Goal: Task Accomplishment & Management: Manage account settings

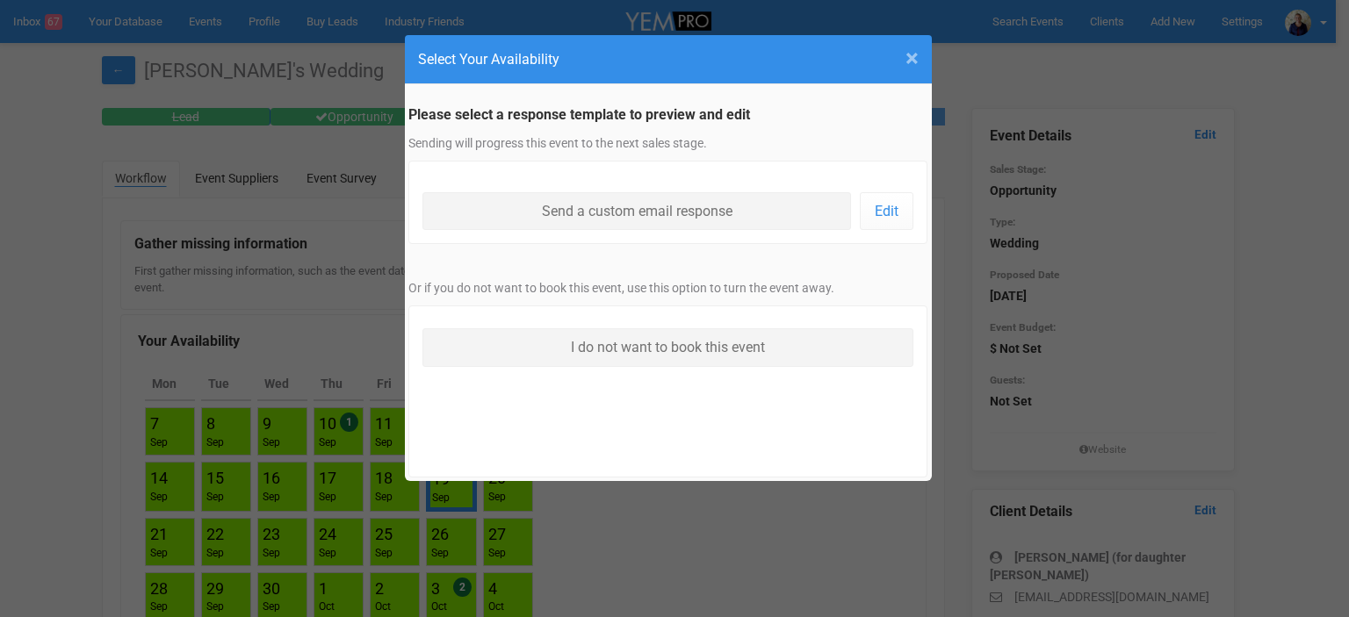
click at [917, 61] on span "×" at bounding box center [911, 58] width 13 height 29
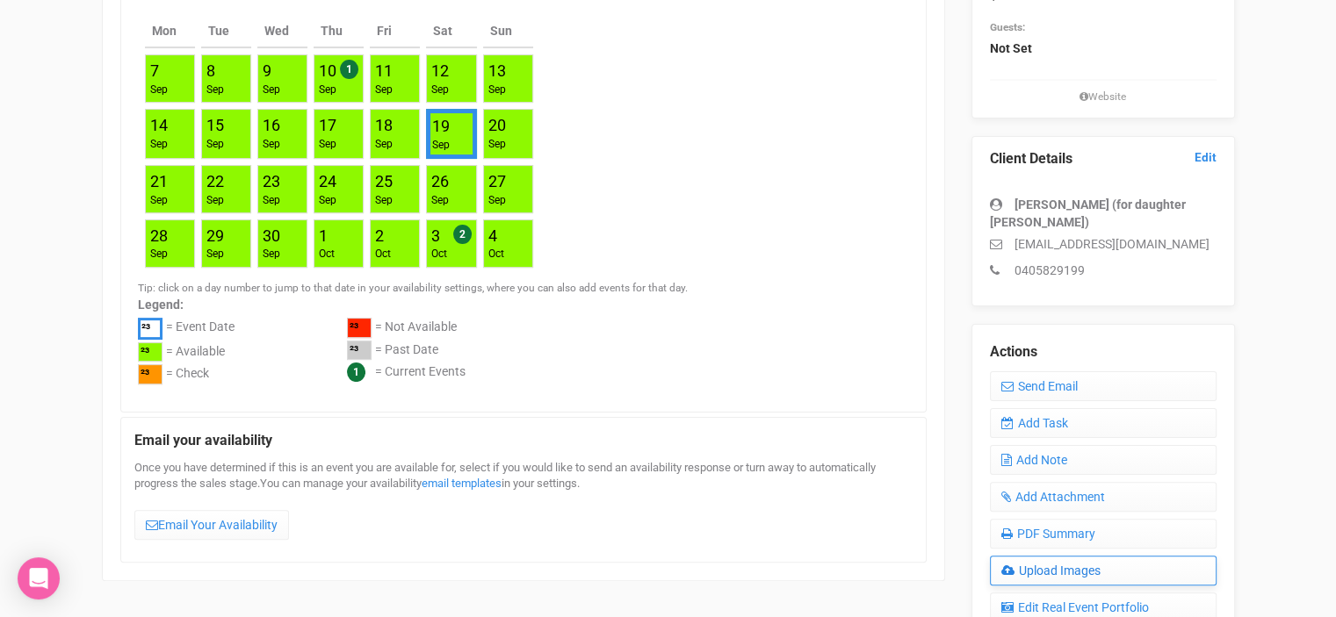
scroll to position [439, 0]
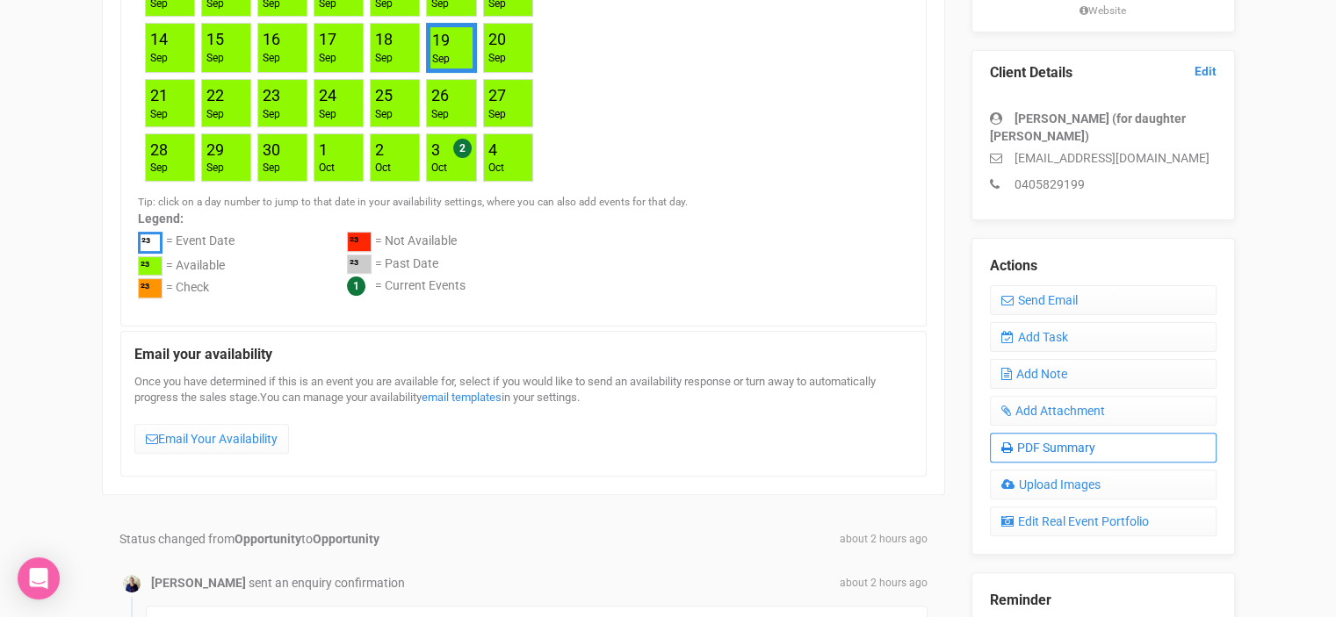
click at [1040, 445] on link "PDF Summary" at bounding box center [1103, 448] width 227 height 30
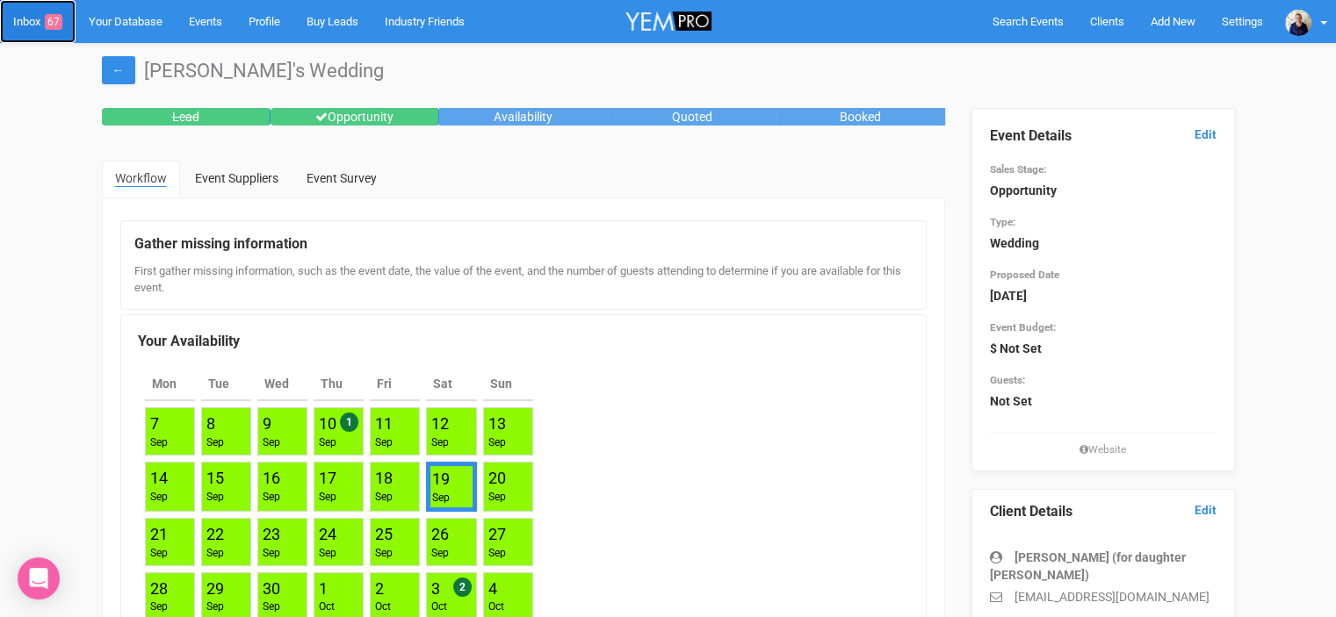
click at [30, 18] on link "Inbox 67" at bounding box center [38, 21] width 76 height 43
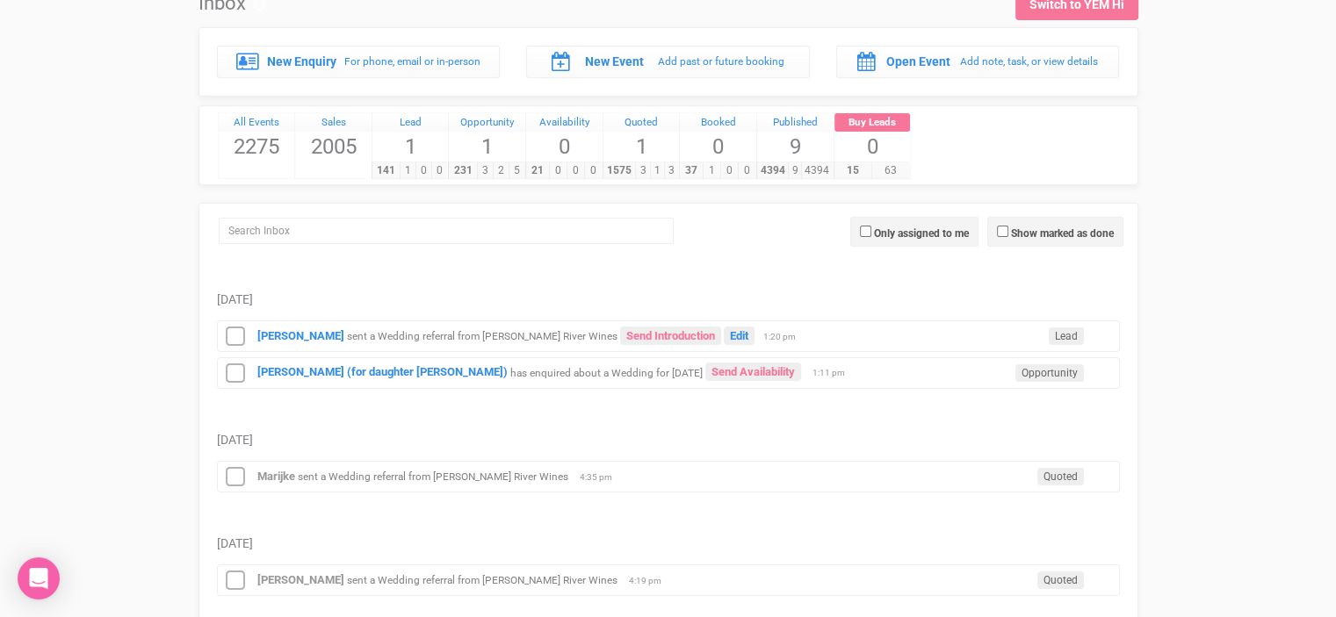
scroll to position [176, 0]
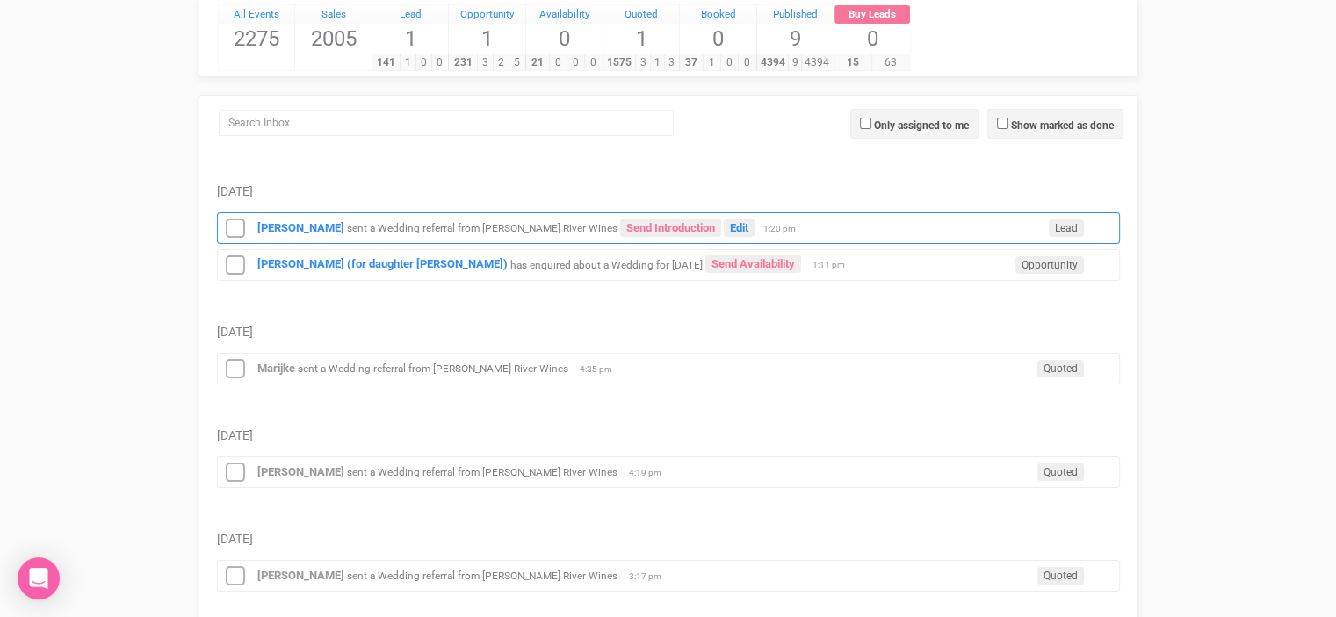
click at [458, 230] on small "sent a Wedding referral from [PERSON_NAME] River Wines" at bounding box center [482, 228] width 270 height 12
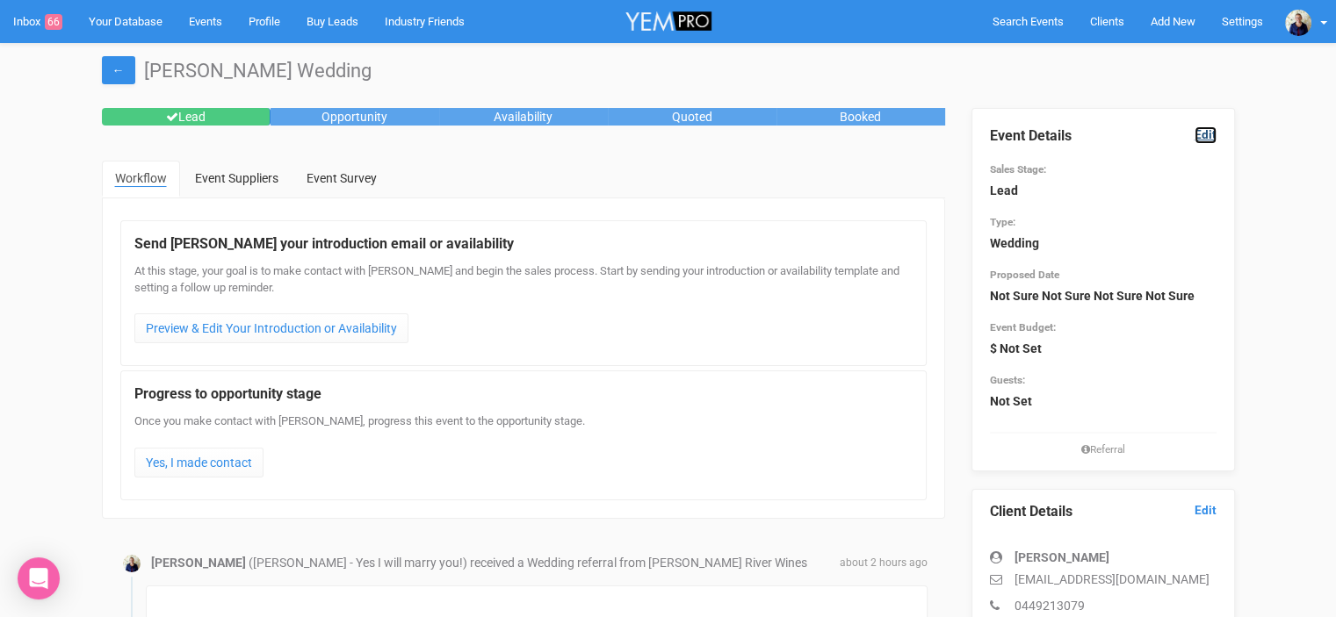
click at [1207, 135] on link "Edit" at bounding box center [1205, 134] width 22 height 17
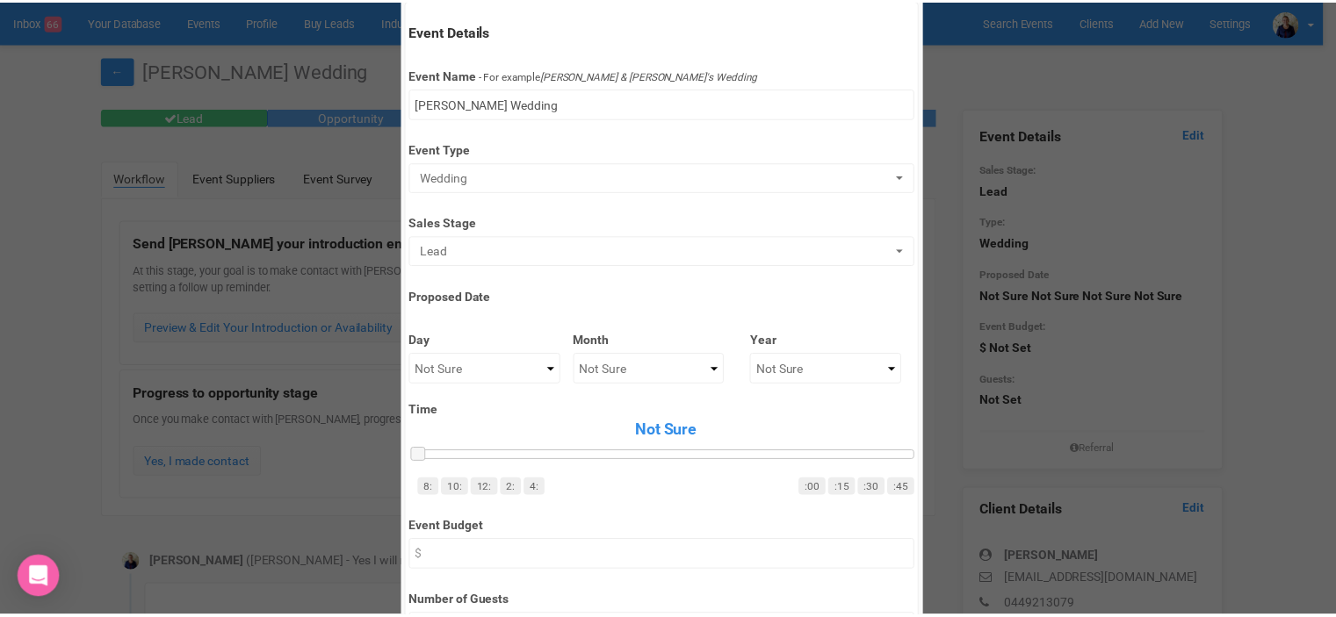
scroll to position [88, 0]
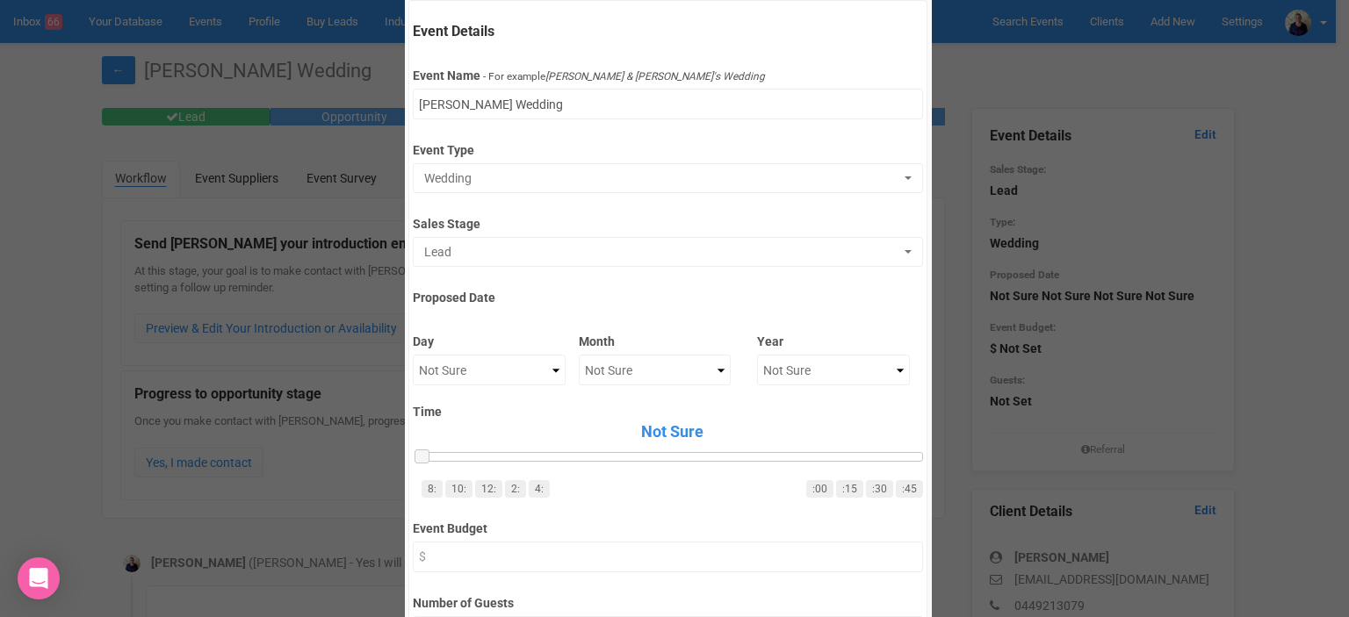
click at [1136, 83] on div "× Close Edit Event Event Details Event Name - For example [PERSON_NAME] & [PERS…" at bounding box center [674, 308] width 1349 height 617
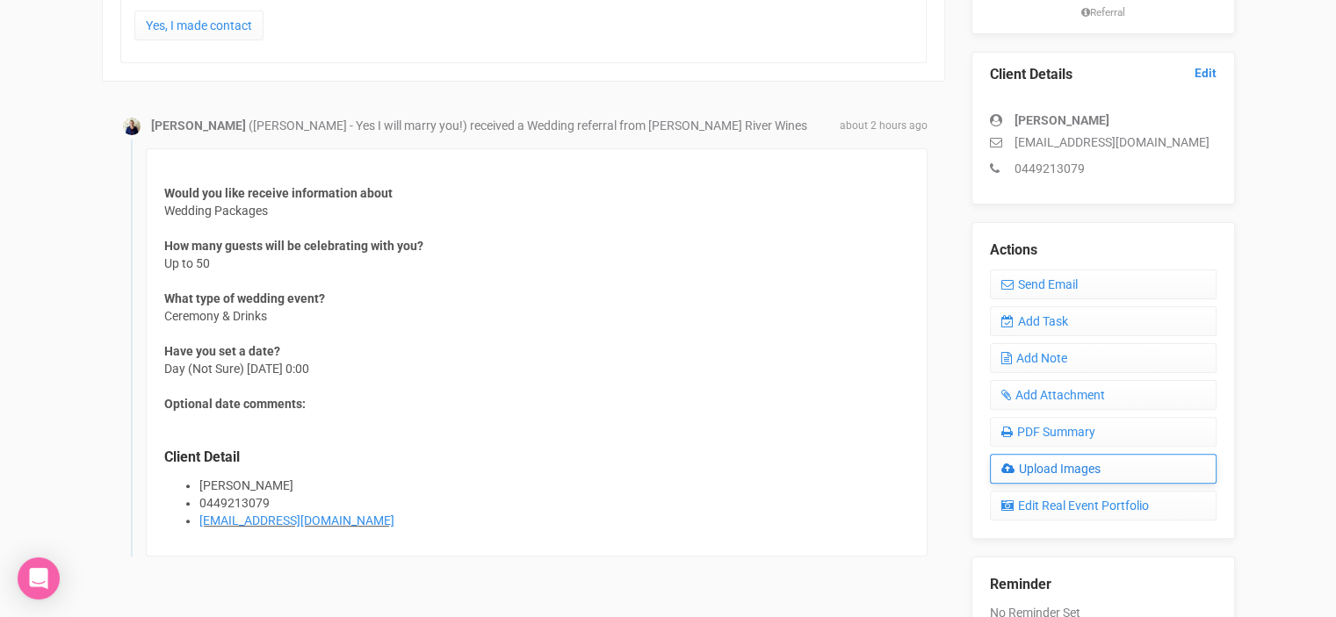
scroll to position [439, 0]
click at [1065, 428] on link "PDF Summary" at bounding box center [1103, 430] width 227 height 30
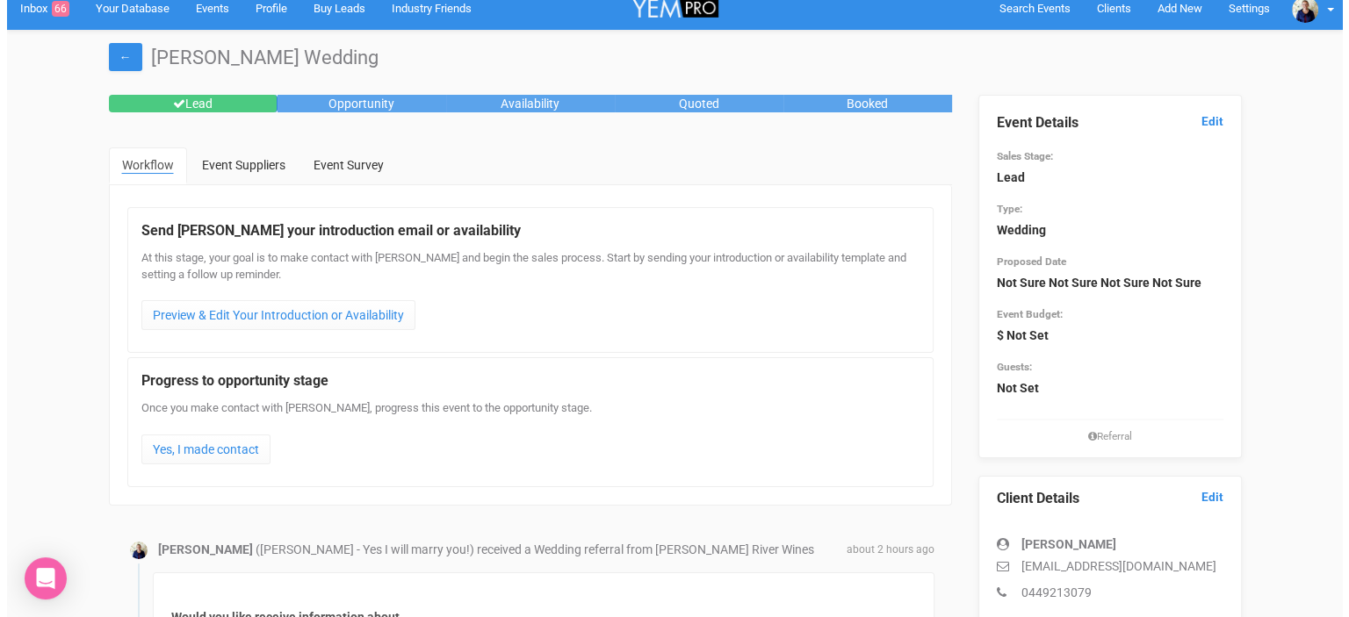
scroll to position [0, 0]
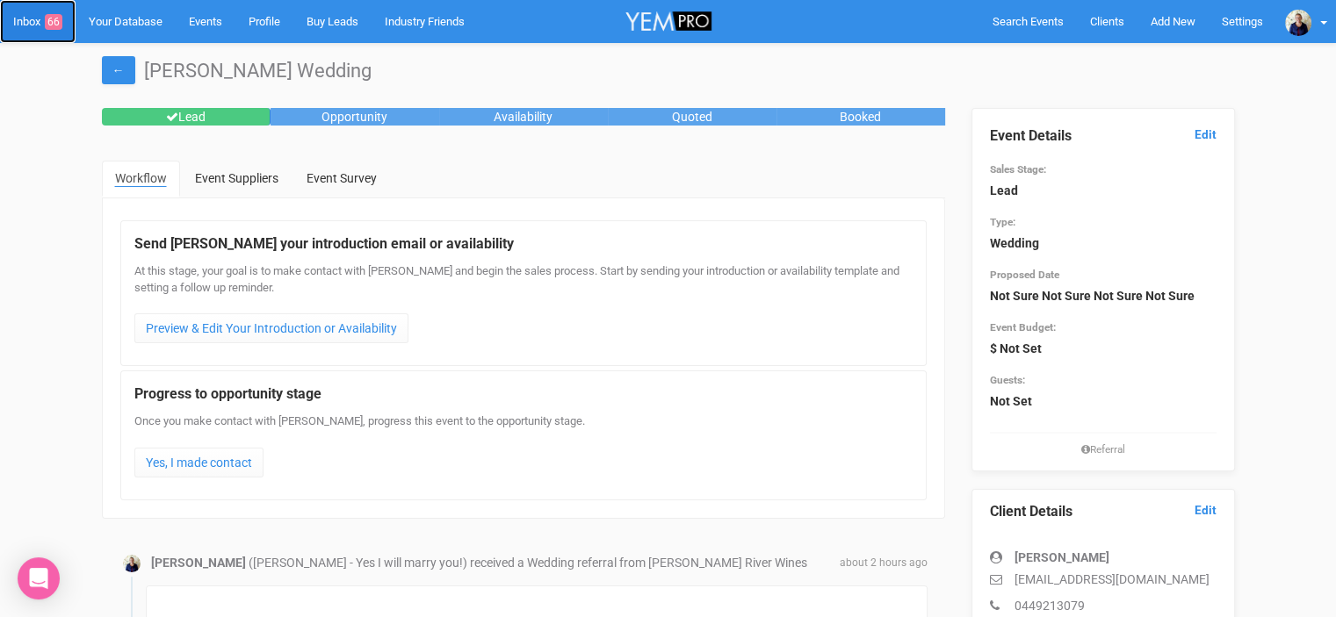
click at [33, 23] on link "Inbox 66" at bounding box center [38, 21] width 76 height 43
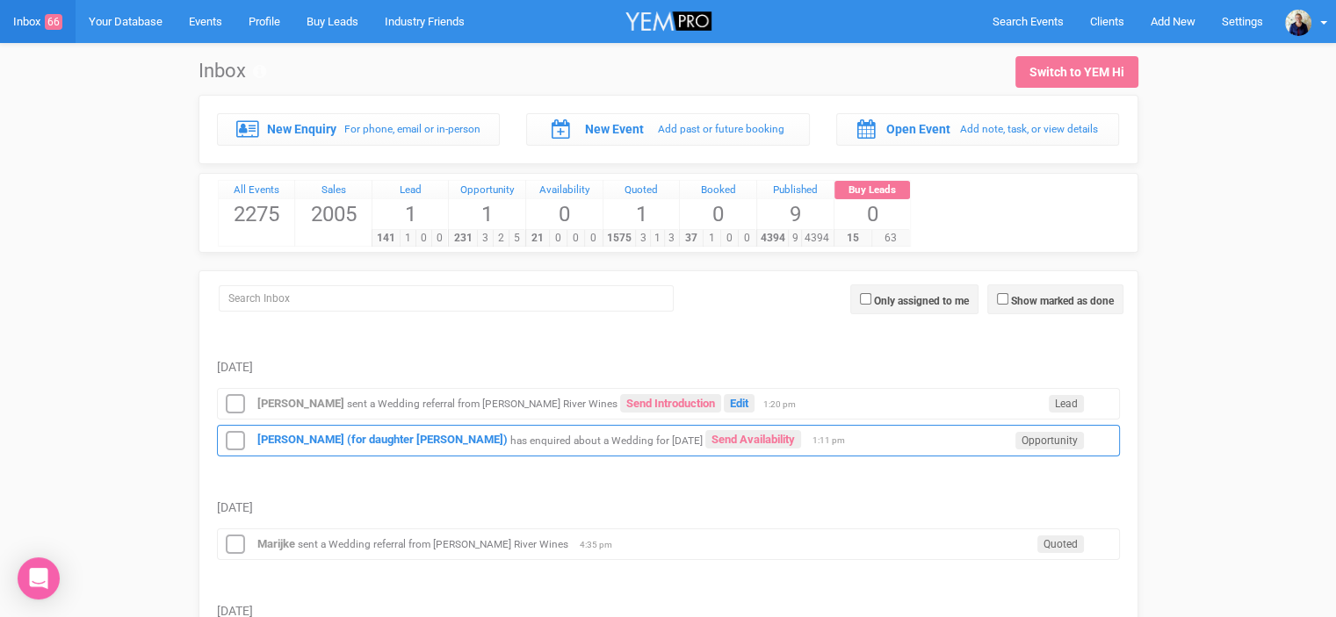
click at [563, 438] on small "has enquired about a Wedding for [DATE]" at bounding box center [606, 440] width 192 height 12
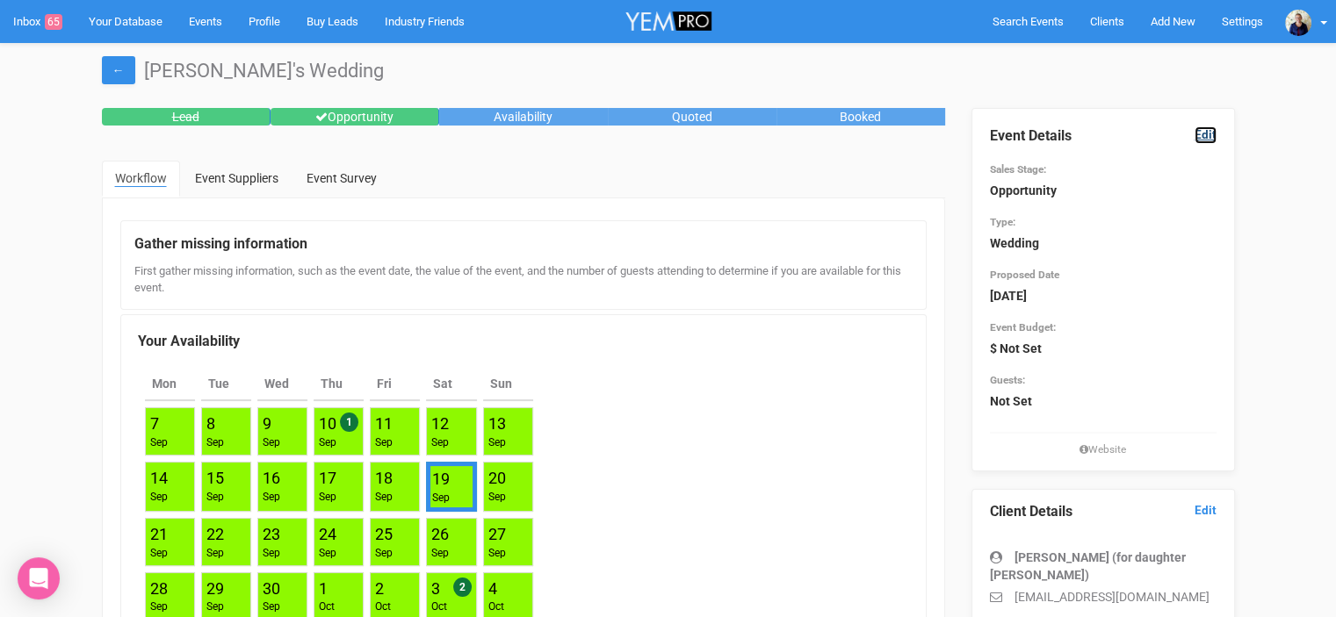
click at [1207, 133] on link "Edit" at bounding box center [1205, 134] width 22 height 17
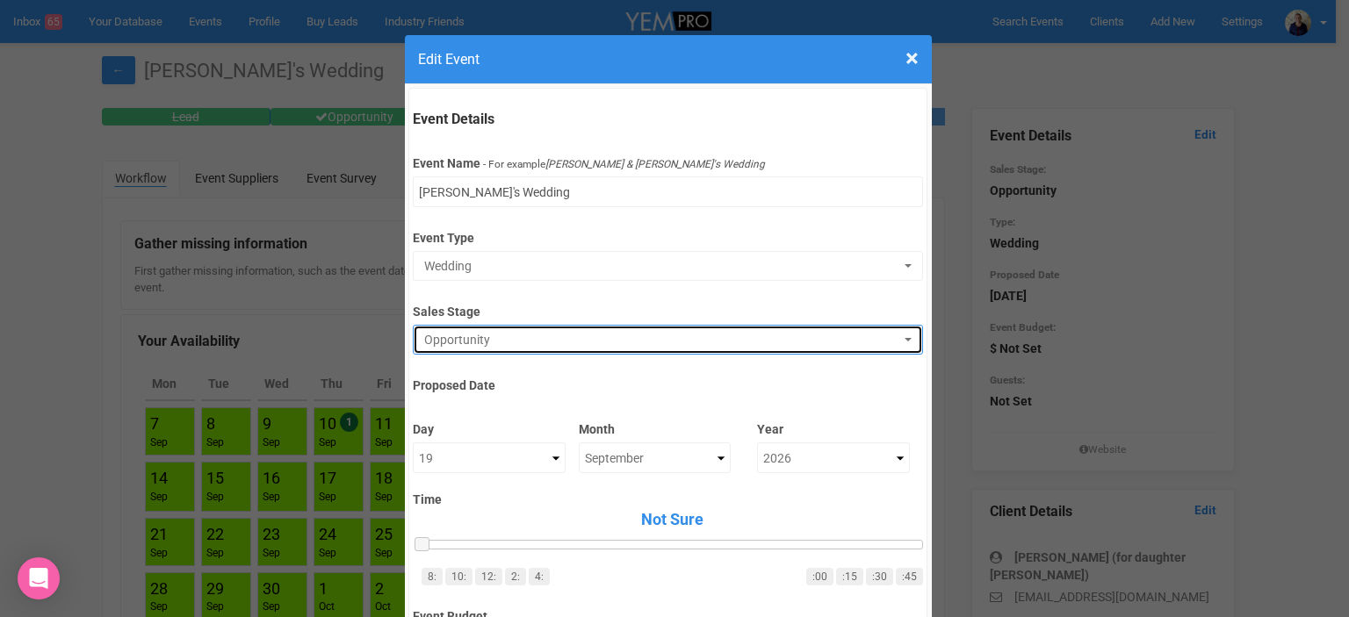
click at [457, 335] on span "Opportunity" at bounding box center [662, 340] width 476 height 18
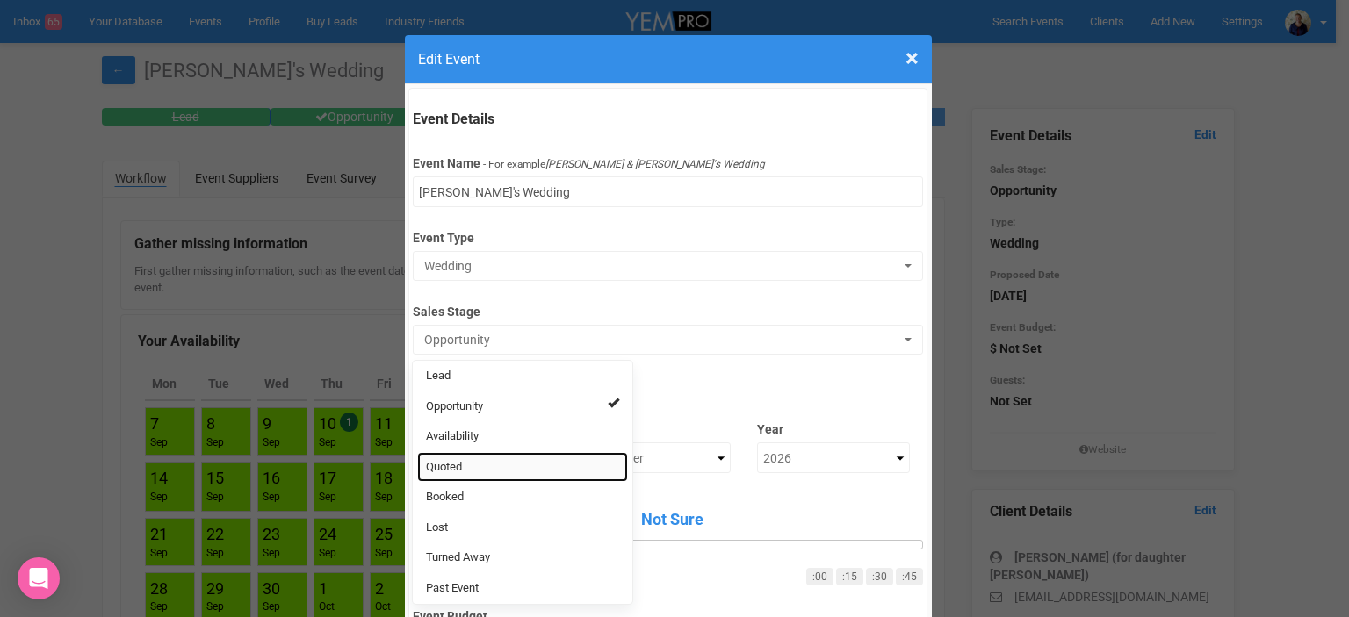
click at [454, 461] on span "Quoted" at bounding box center [444, 467] width 36 height 17
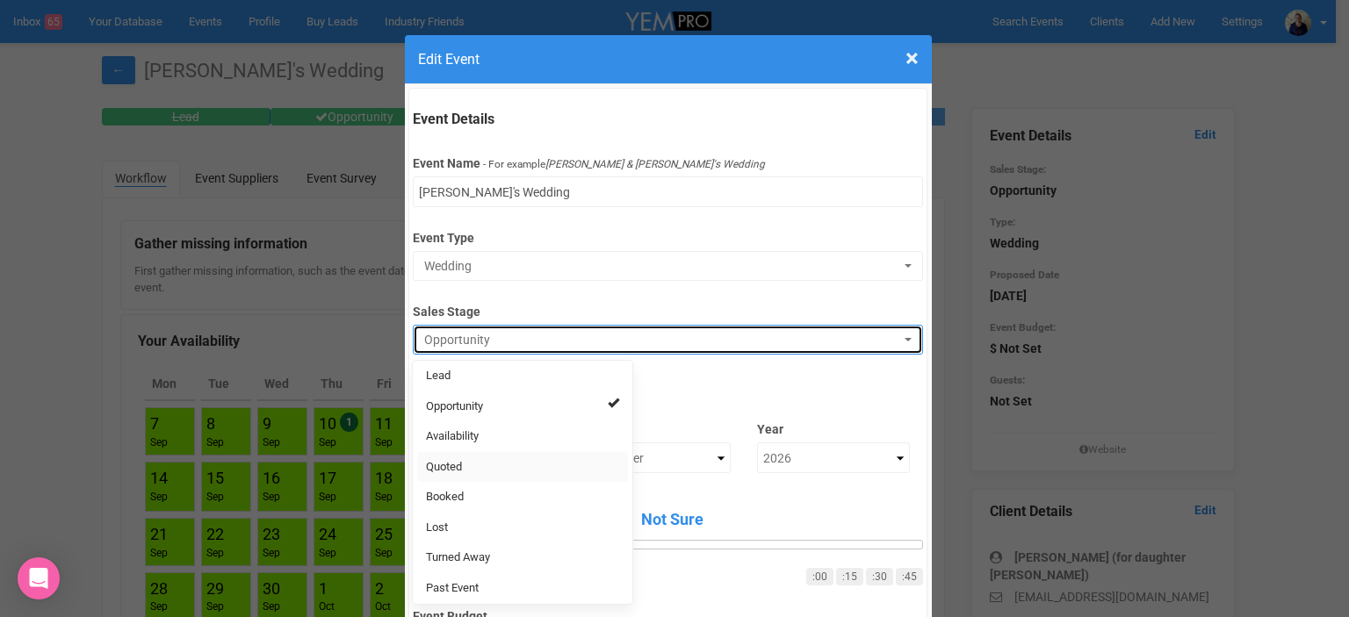
select select "9"
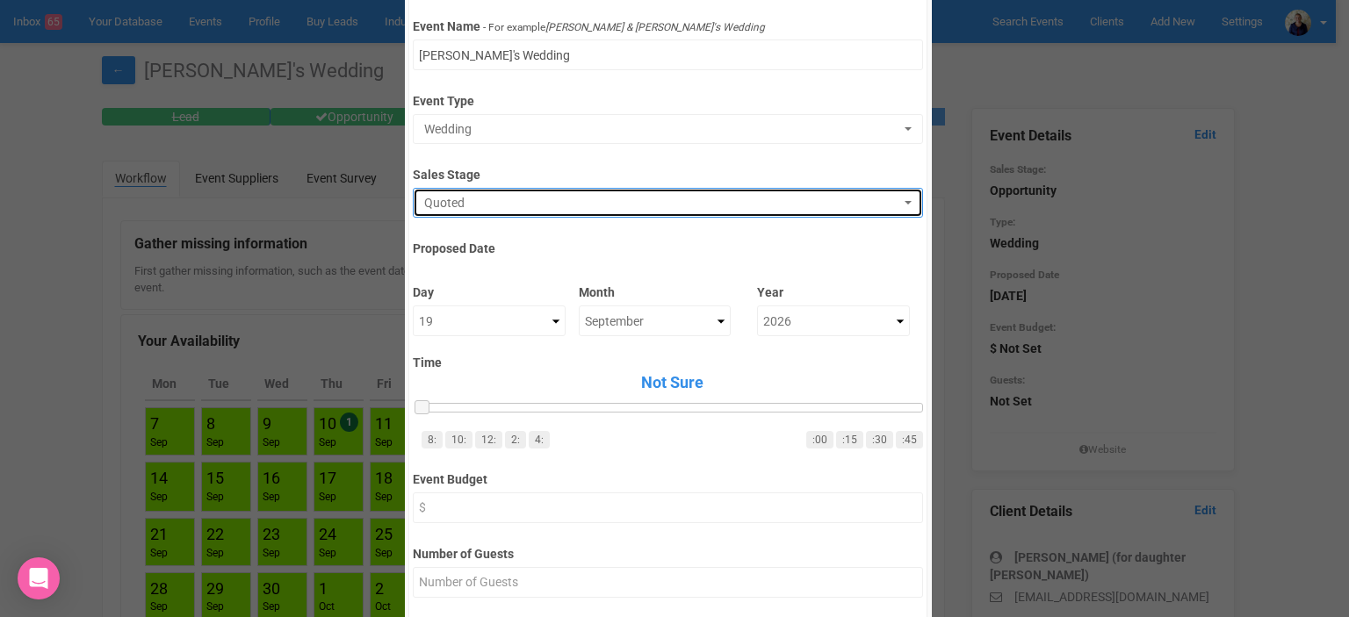
scroll to position [527, 0]
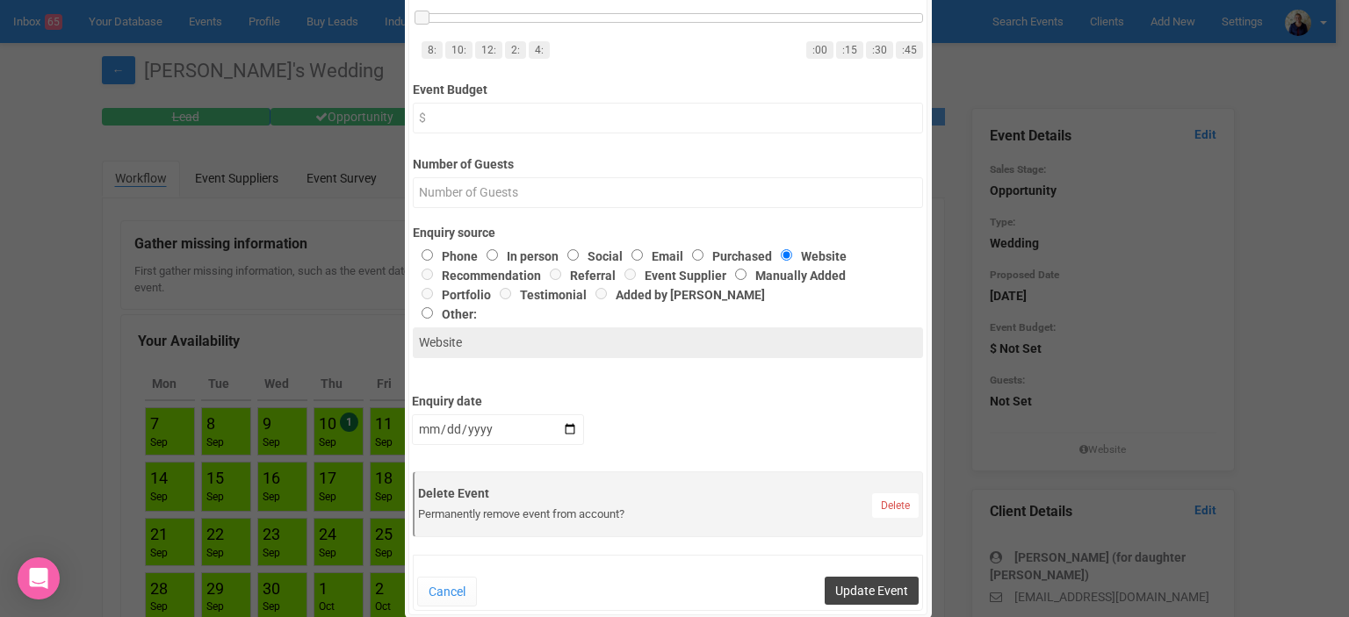
click at [867, 585] on button "Update Event" at bounding box center [872, 591] width 94 height 28
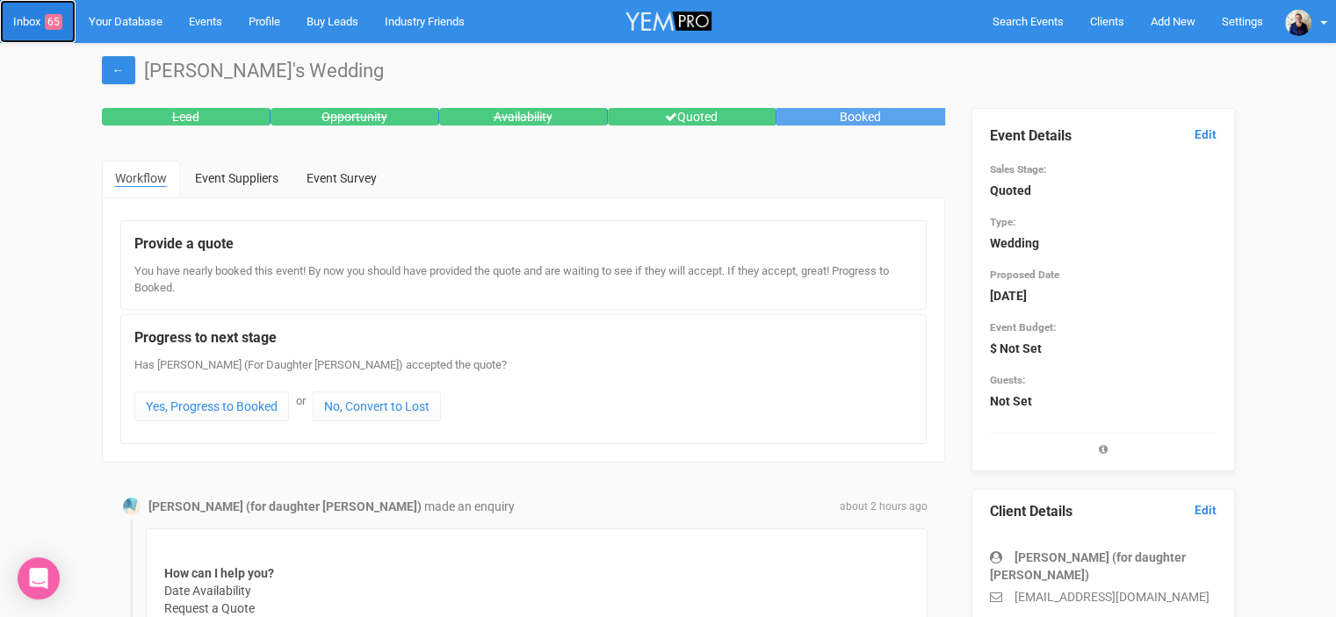
click at [21, 20] on link "Inbox 65" at bounding box center [38, 21] width 76 height 43
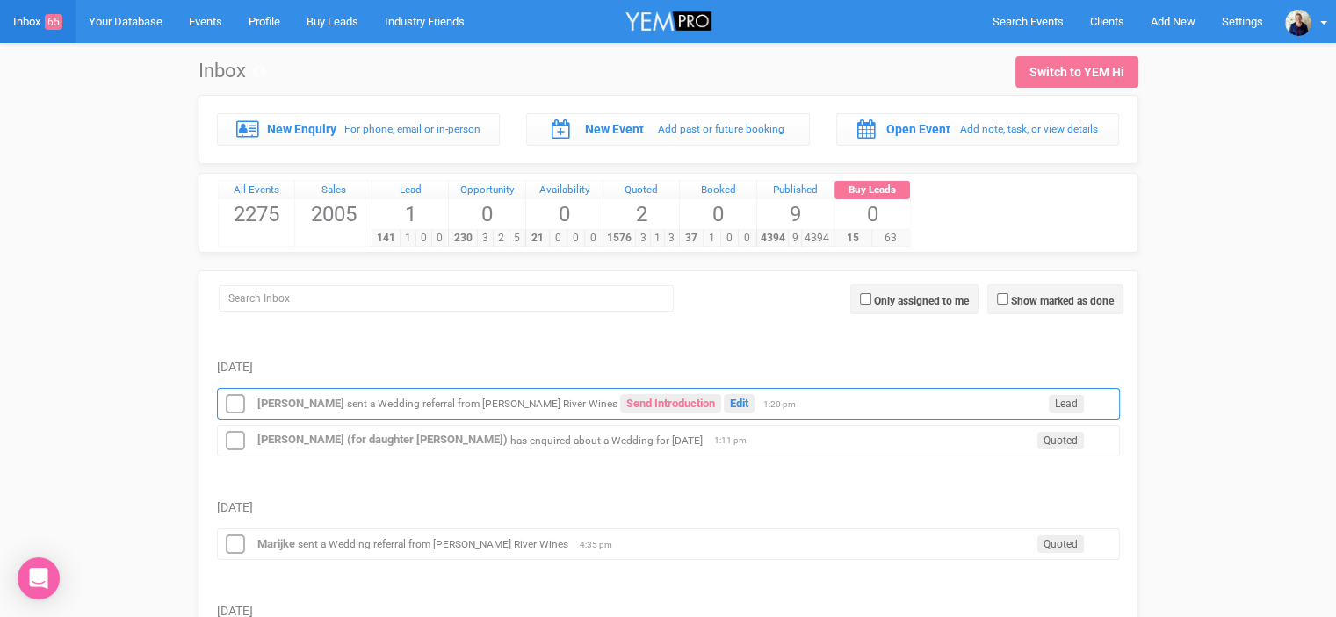
click at [492, 398] on small "sent a Wedding referral from [PERSON_NAME] River Wines" at bounding box center [482, 404] width 270 height 12
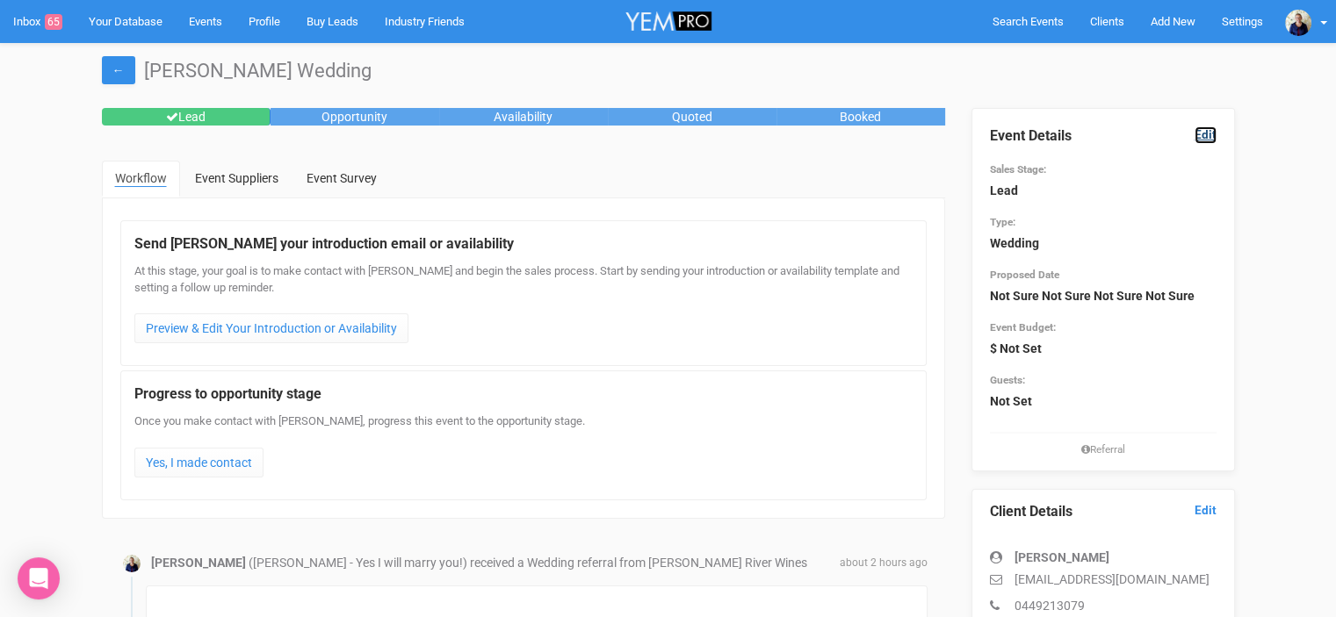
click at [1211, 133] on link "Edit" at bounding box center [1205, 134] width 22 height 17
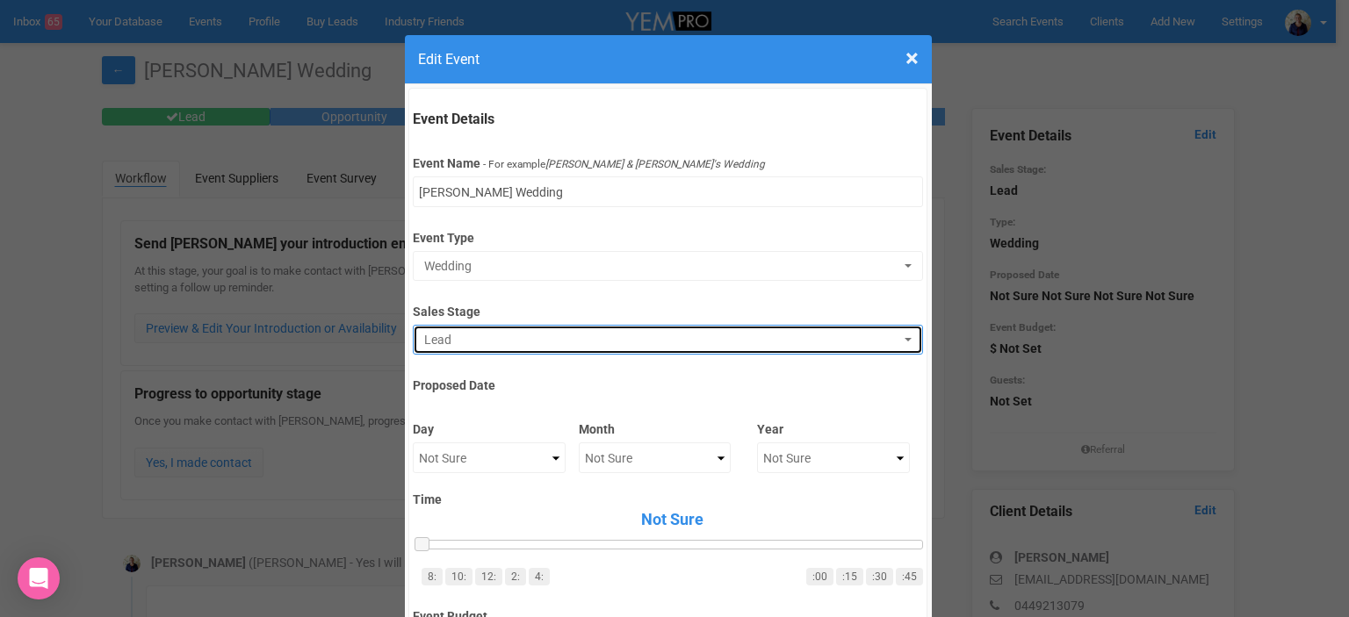
click at [516, 338] on span "Lead" at bounding box center [662, 340] width 476 height 18
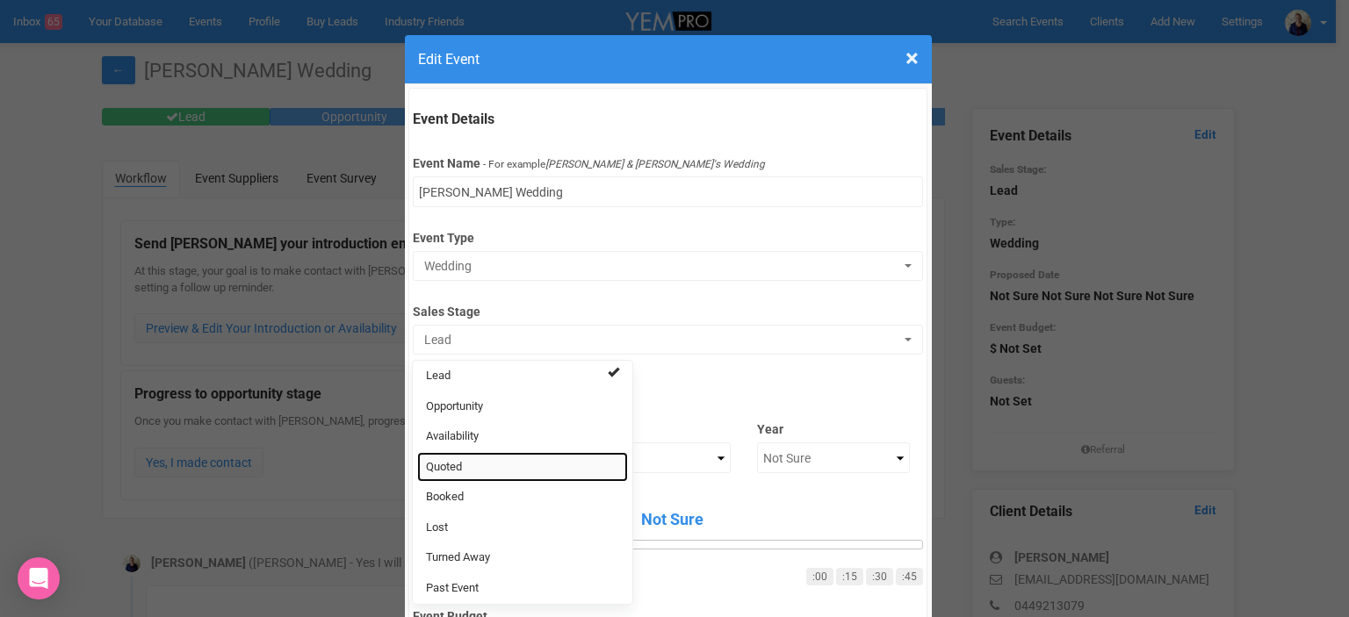
click at [481, 459] on link "Quoted" at bounding box center [522, 467] width 211 height 31
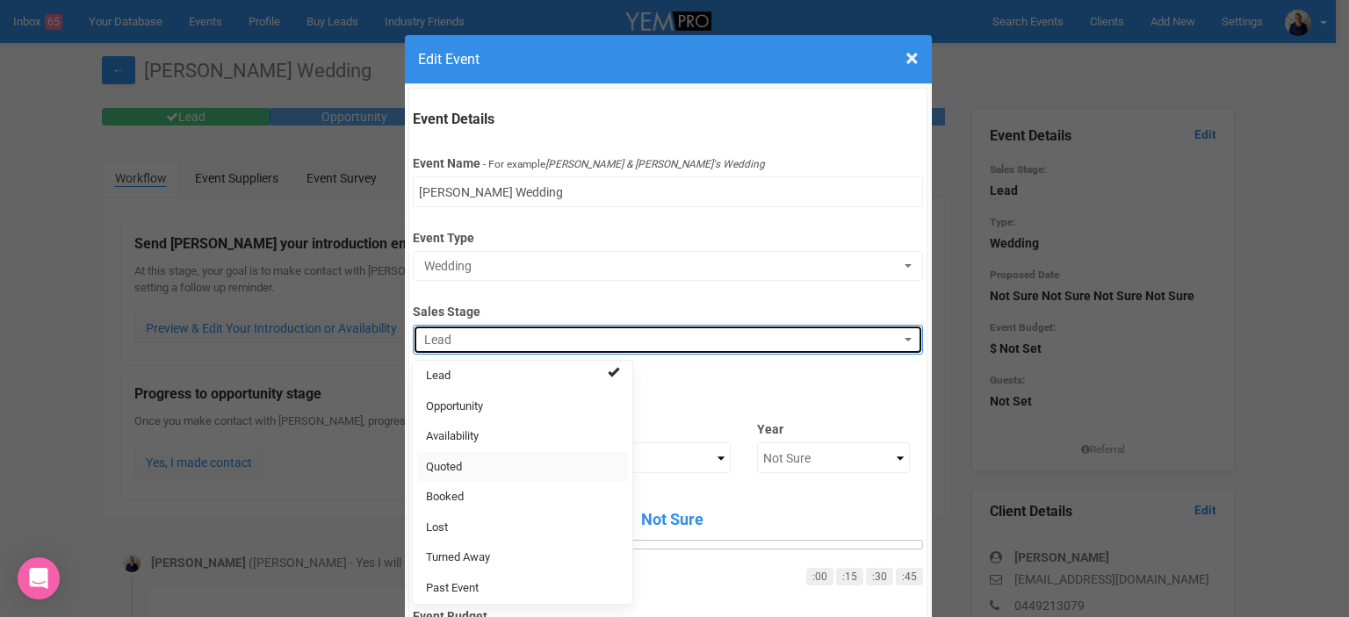
select select "9"
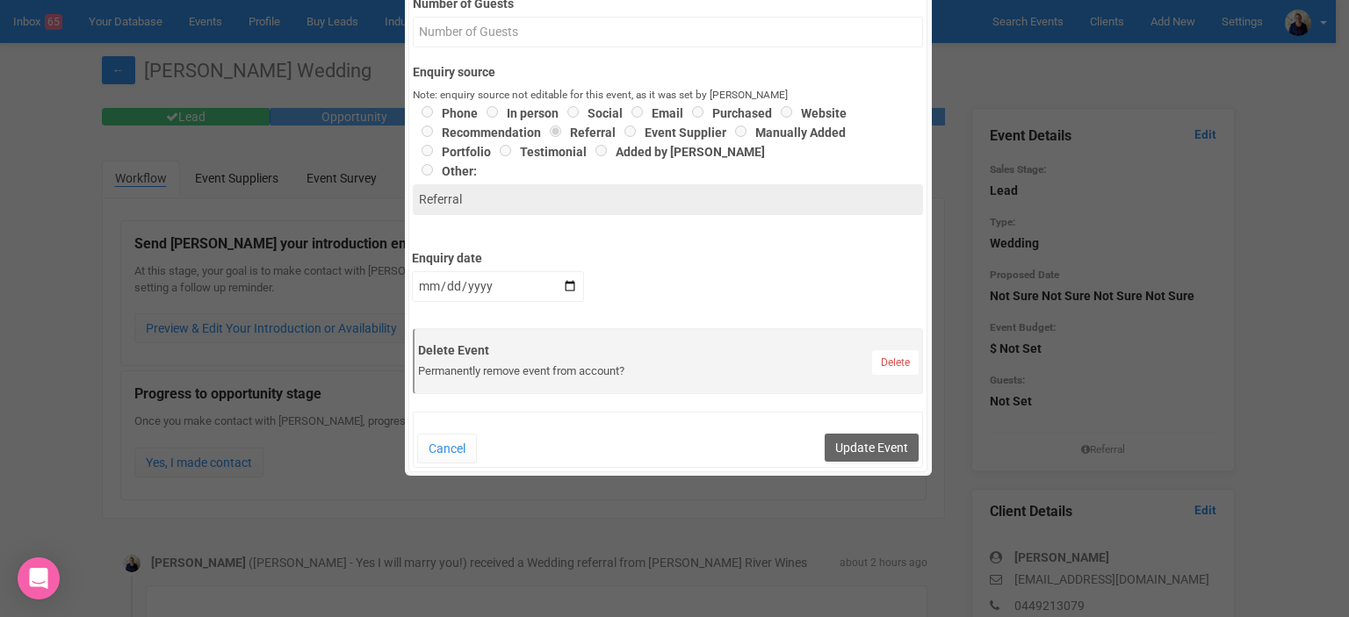
scroll to position [790, 0]
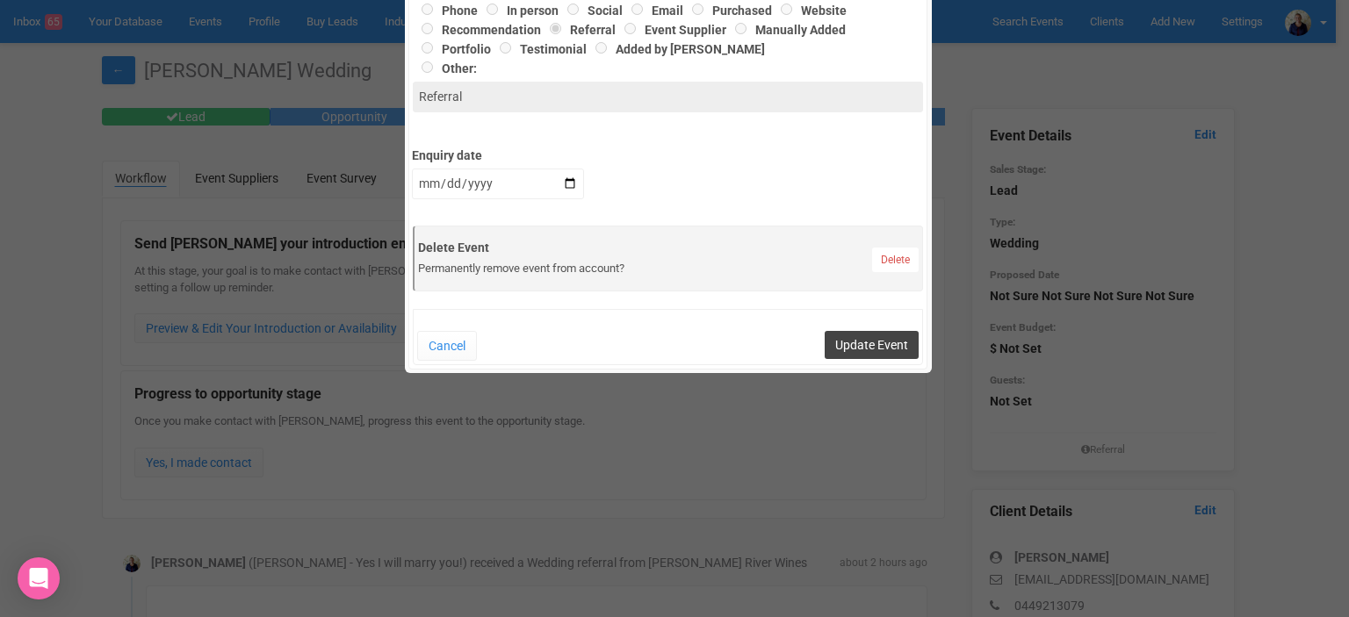
click at [858, 336] on button "Update Event" at bounding box center [872, 345] width 94 height 28
